Goal: Find specific page/section: Find specific page/section

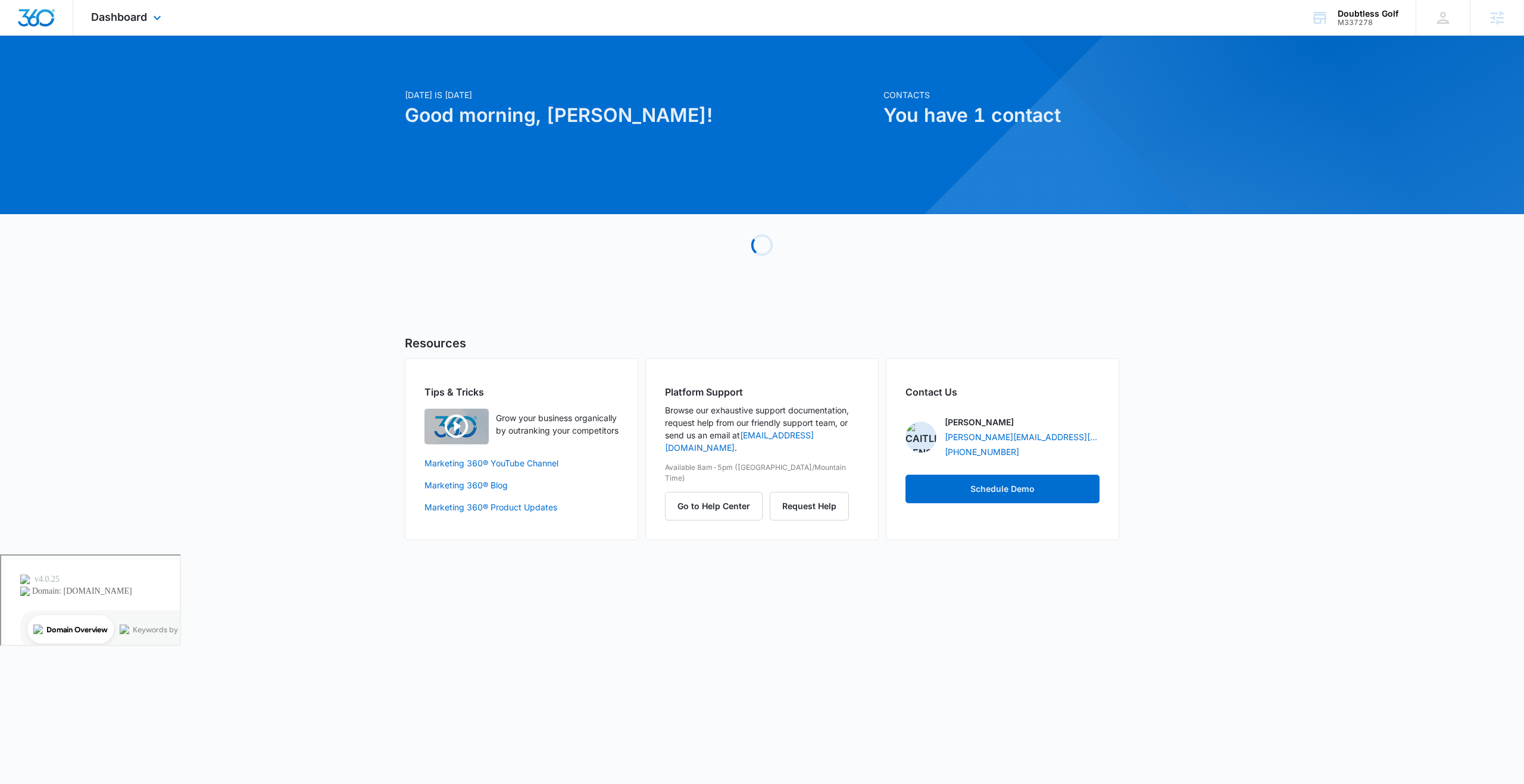
click at [148, 17] on div "Dashboard Apps Reputation Websites Forms CRM Email Social Shop Content Ads Inte…" at bounding box center [127, 17] width 109 height 35
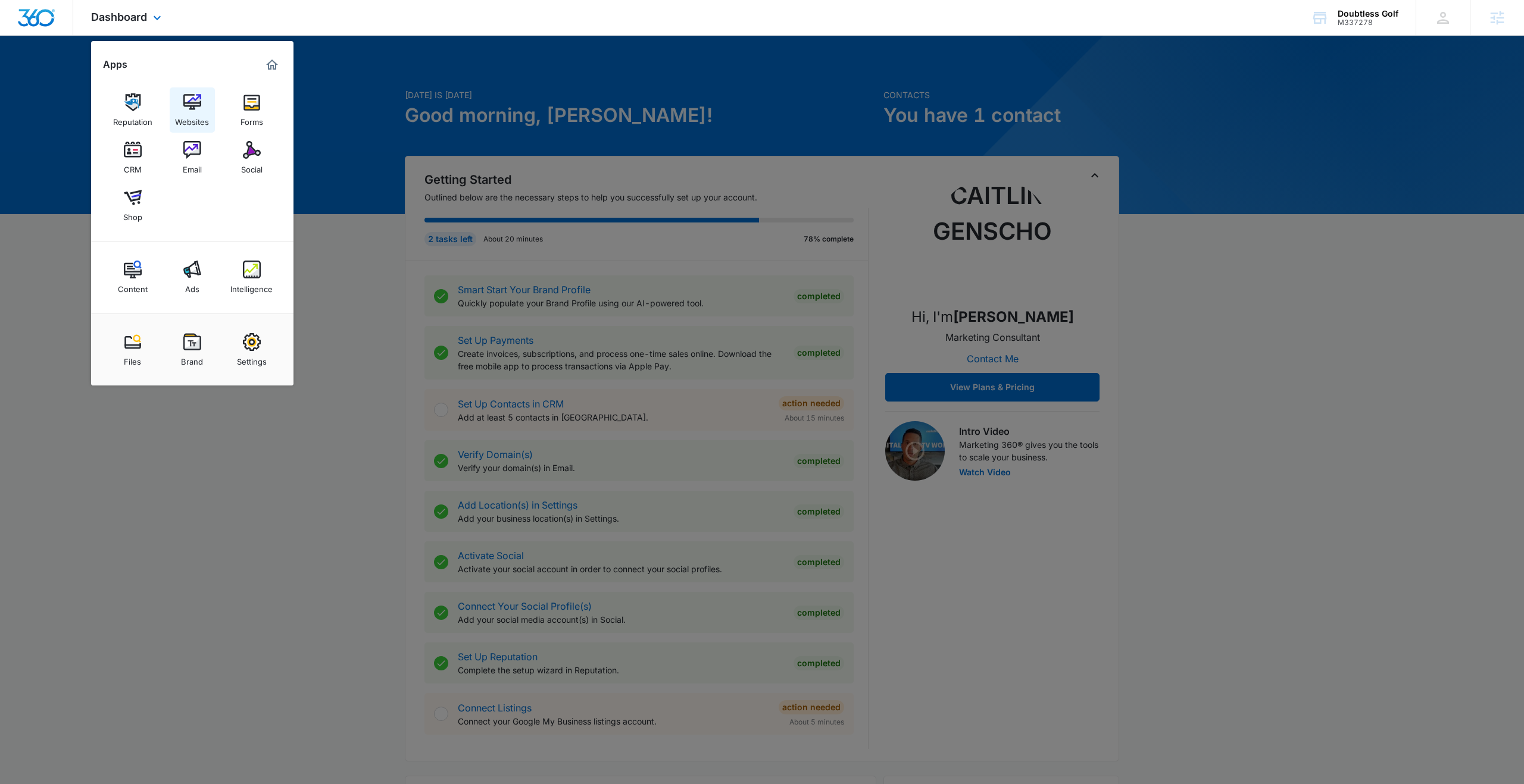
click at [196, 107] on img at bounding box center [192, 102] width 18 height 18
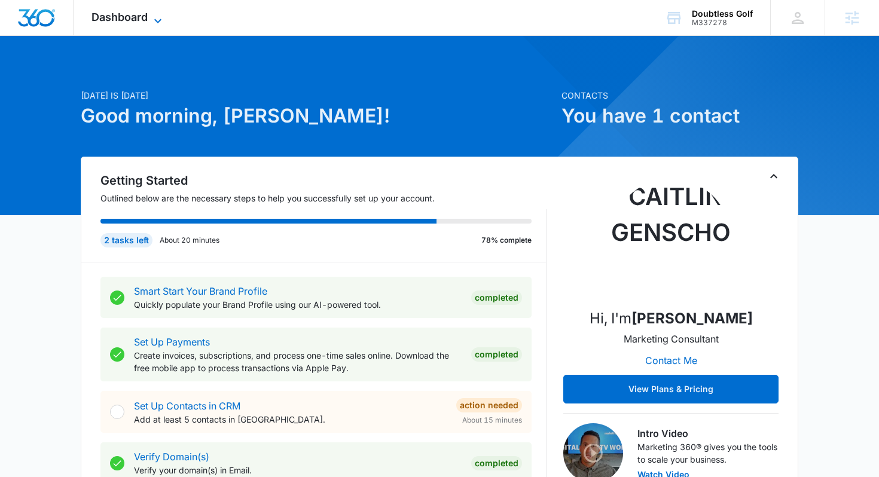
click at [141, 16] on span "Dashboard" at bounding box center [120, 17] width 56 height 13
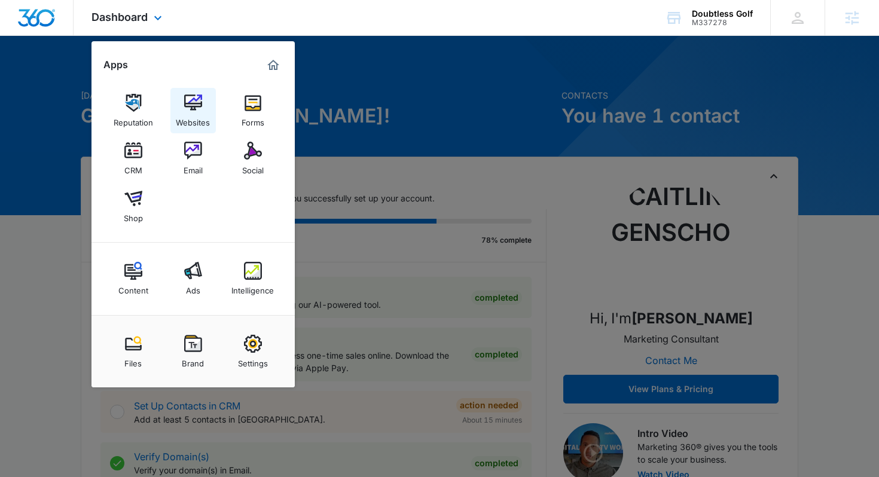
click at [204, 110] on link "Websites" at bounding box center [192, 110] width 45 height 45
